Goal: Information Seeking & Learning: Learn about a topic

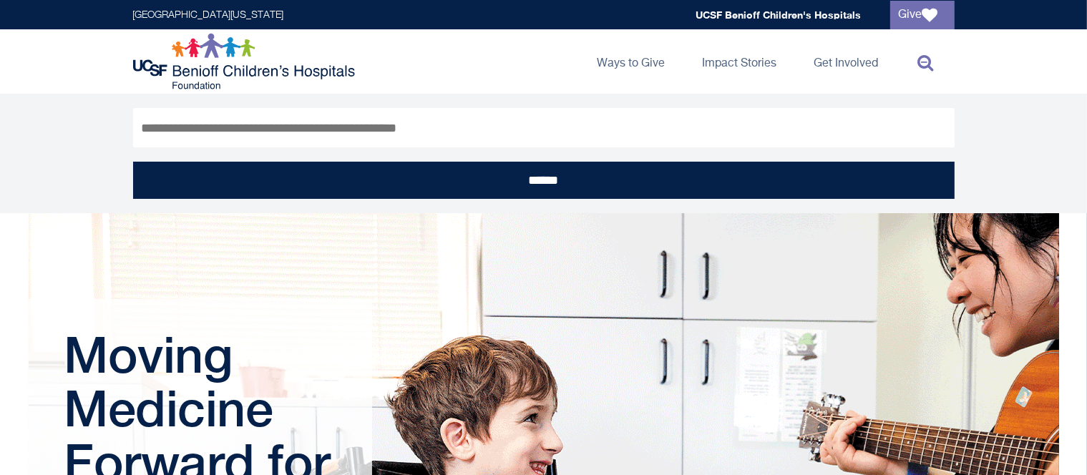
click at [668, 127] on input "Search" at bounding box center [543, 127] width 821 height 39
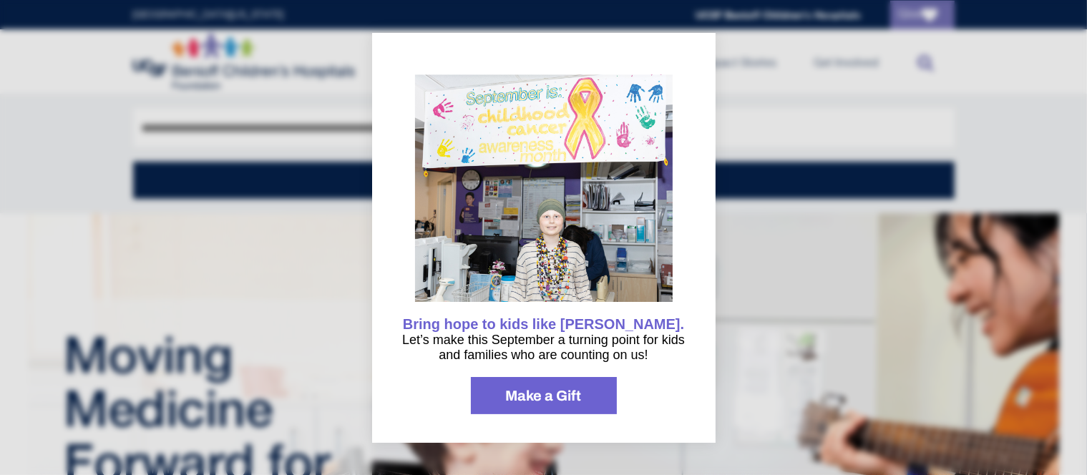
click at [826, 220] on div at bounding box center [543, 237] width 1087 height 475
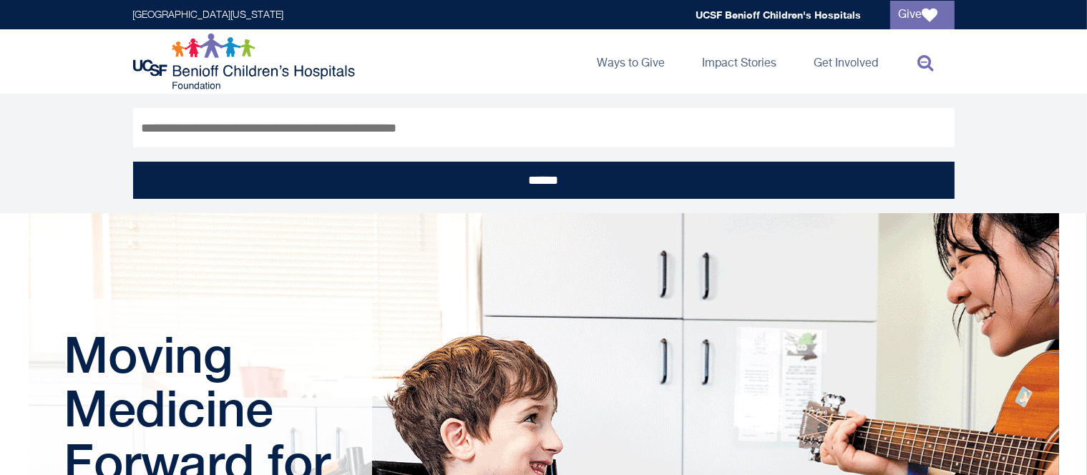
click at [531, 115] on input "Search" at bounding box center [543, 127] width 821 height 39
type input "**********"
click at [133, 162] on input "******" at bounding box center [543, 180] width 821 height 37
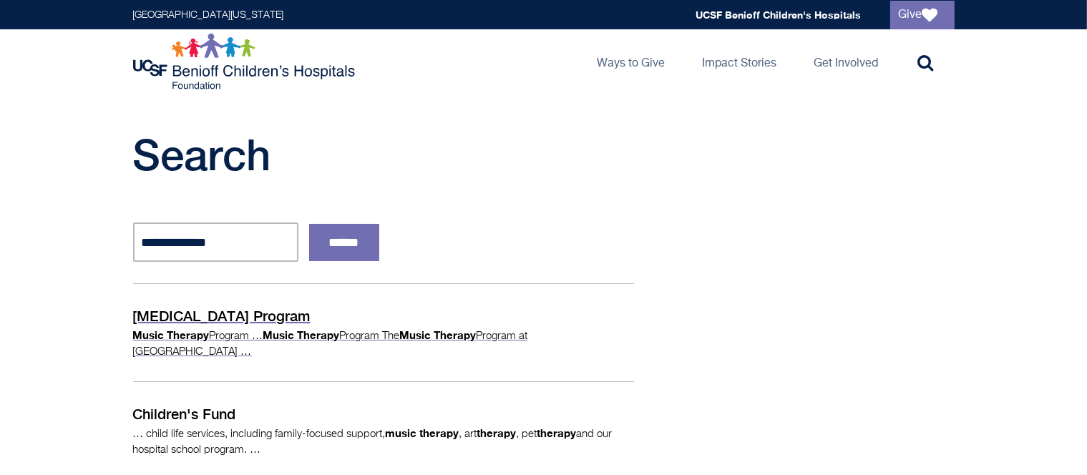
click at [285, 331] on strong "Music" at bounding box center [278, 334] width 31 height 13
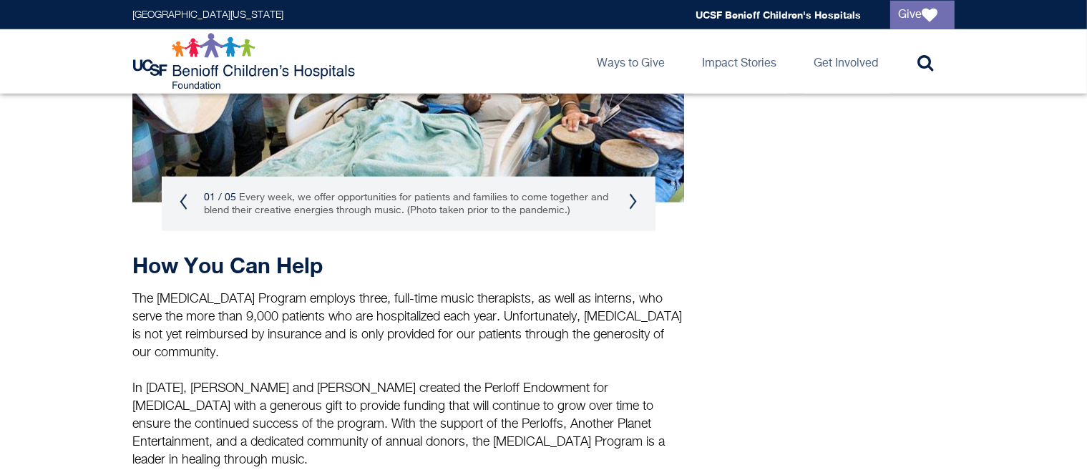
scroll to position [1504, 0]
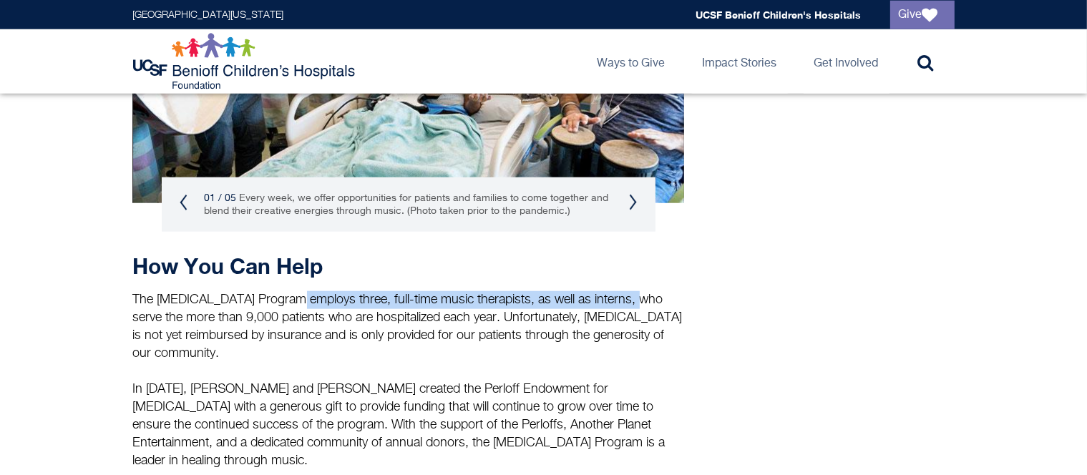
drag, startPoint x: 292, startPoint y: 311, endPoint x: 635, endPoint y: 313, distance: 343.4
click at [635, 313] on p "The Music Therapy Program employs three, full-time music therapists, as well as…" at bounding box center [408, 327] width 551 height 72
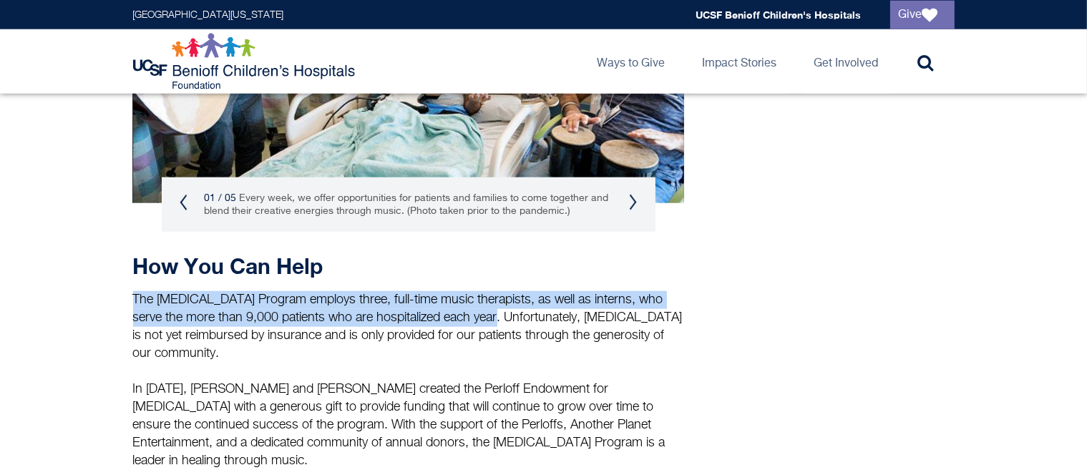
drag, startPoint x: 473, startPoint y: 328, endPoint x: 127, endPoint y: 310, distance: 346.1
copy p "The Music Therapy Program employs three, full-time music therapists, as well as…"
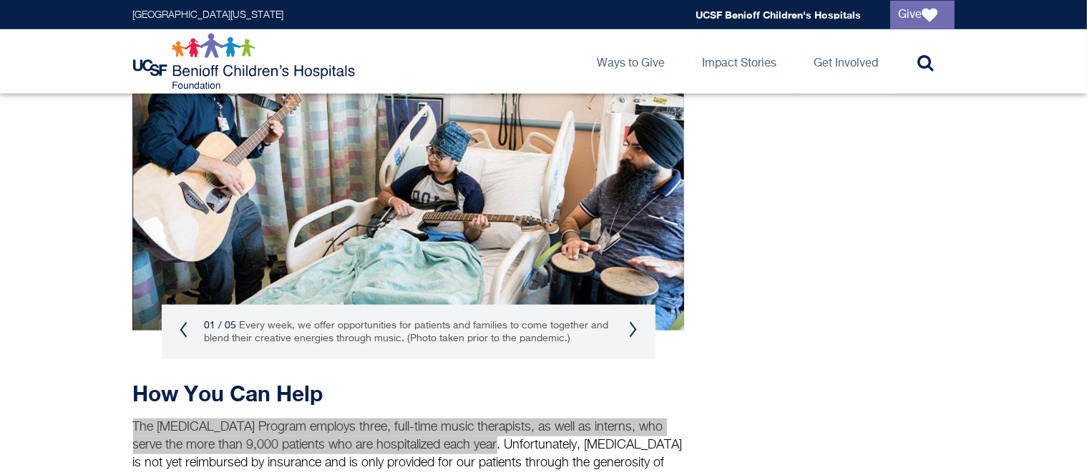
scroll to position [1375, 0]
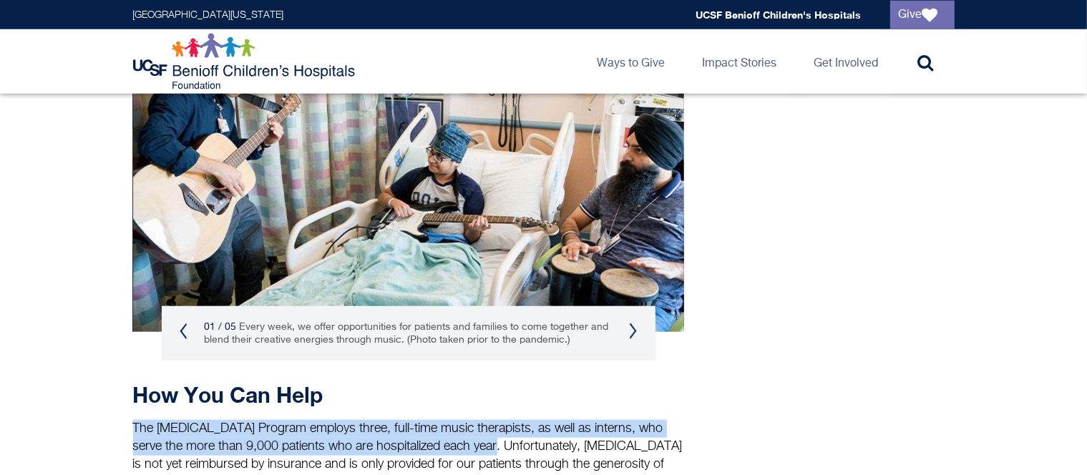
click at [630, 340] on button "Next" at bounding box center [633, 331] width 9 height 17
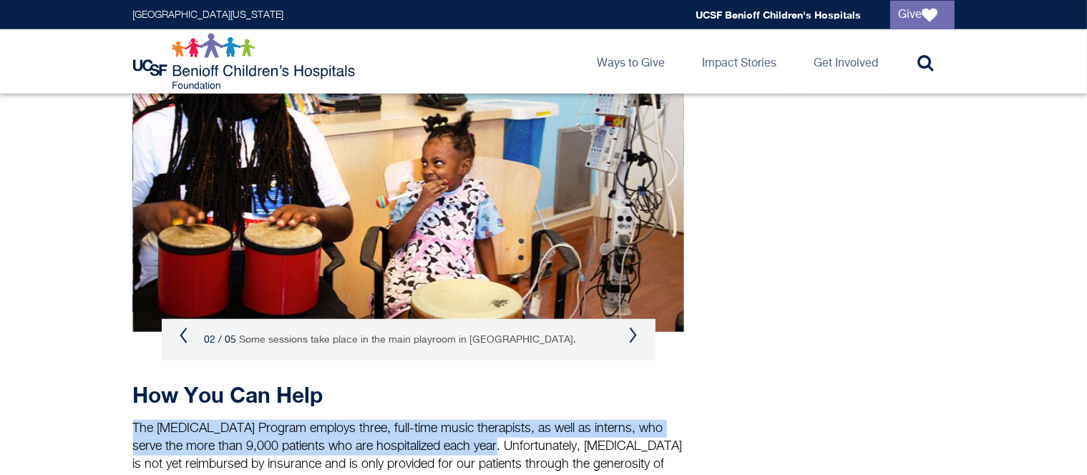
click at [630, 341] on button "Next" at bounding box center [633, 335] width 9 height 17
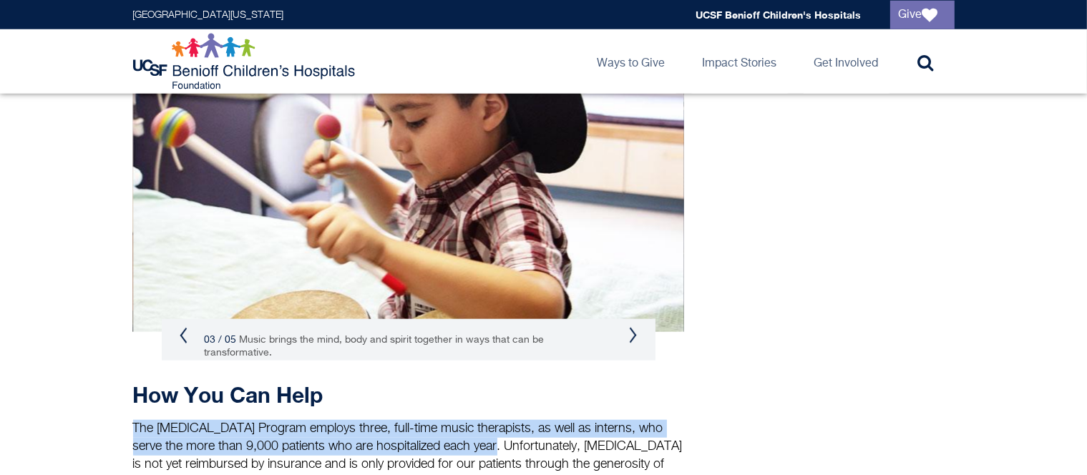
click at [189, 341] on div "03 / 05 Music brings the mind, body and spirit together in ways that can be tra…" at bounding box center [409, 346] width 494 height 54
click at [180, 344] on button "Previous" at bounding box center [184, 335] width 9 height 17
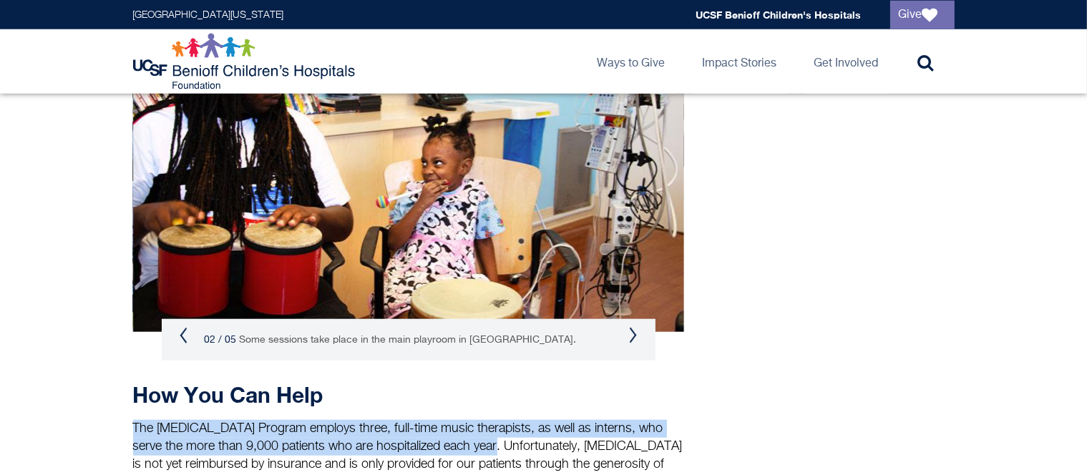
click at [180, 344] on button "Previous" at bounding box center [184, 335] width 9 height 17
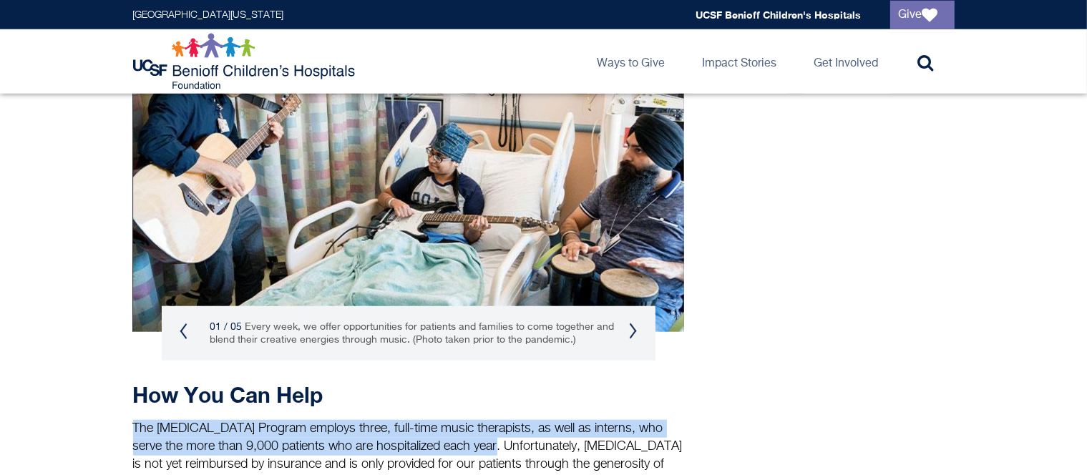
click at [407, 345] on small "Every week, we offer opportunities for patients and families to come together a…" at bounding box center [412, 333] width 404 height 23
